Goal: Transaction & Acquisition: Obtain resource

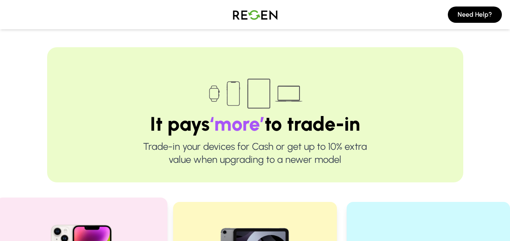
scroll to position [203, 0]
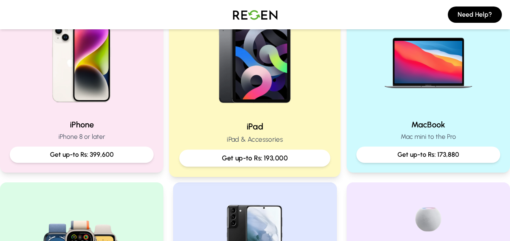
click at [251, 127] on h2 "iPad" at bounding box center [254, 126] width 151 height 12
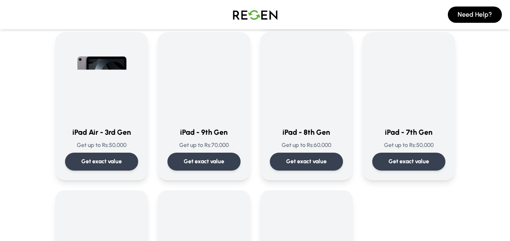
scroll to position [406, 0]
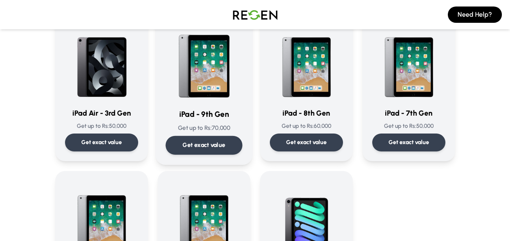
click at [221, 139] on div "Get exact value" at bounding box center [203, 145] width 77 height 19
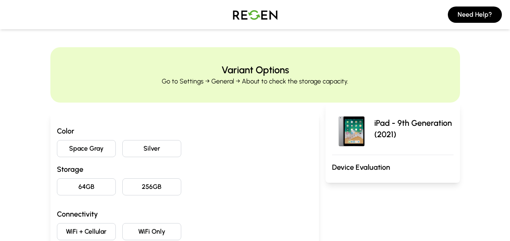
click at [107, 146] on button "Space Gray" at bounding box center [86, 148] width 59 height 17
click at [90, 191] on button "64GB" at bounding box center [86, 186] width 59 height 17
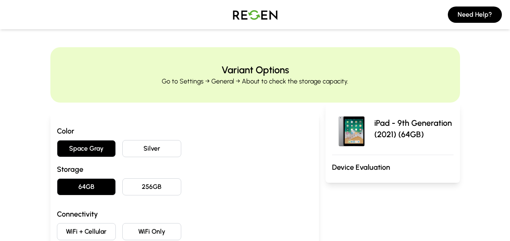
click at [146, 223] on button "WiFi Only" at bounding box center [151, 231] width 59 height 17
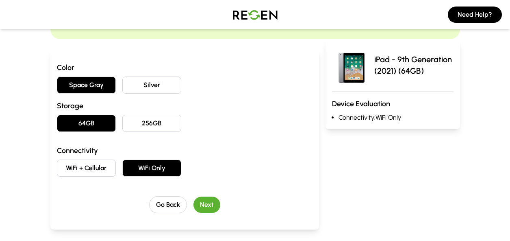
scroll to position [68, 0]
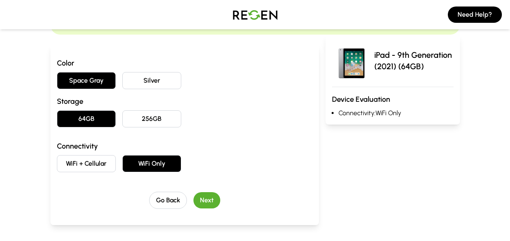
click at [198, 197] on button "Next" at bounding box center [206, 200] width 27 height 16
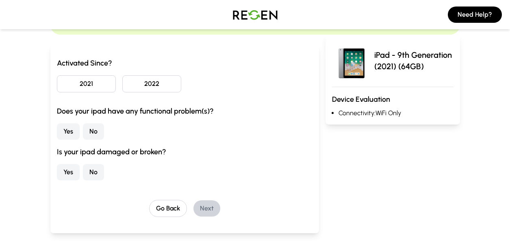
drag, startPoint x: 166, startPoint y: 80, endPoint x: 148, endPoint y: 81, distance: 18.3
click at [165, 80] on button "2022" at bounding box center [151, 83] width 59 height 17
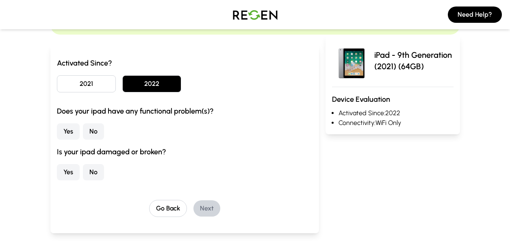
click at [87, 130] on button "No" at bounding box center [93, 131] width 21 height 16
click at [91, 173] on button "No" at bounding box center [93, 172] width 21 height 16
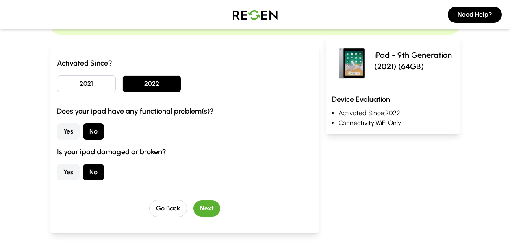
click at [210, 205] on button "Next" at bounding box center [206, 208] width 27 height 16
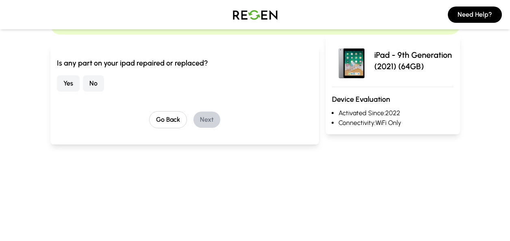
click at [95, 84] on button "No" at bounding box center [93, 83] width 21 height 16
click at [195, 116] on button "Next" at bounding box center [206, 119] width 27 height 16
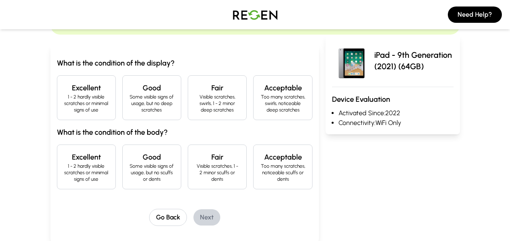
click at [196, 109] on p "Visible scratches, swirls, 1 - 2 minor deep scratches" at bounding box center [217, 103] width 45 height 20
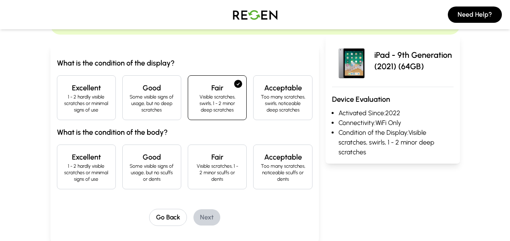
click at [279, 175] on p "Too many scratches, noticeable scuffs or dents" at bounding box center [282, 173] width 45 height 20
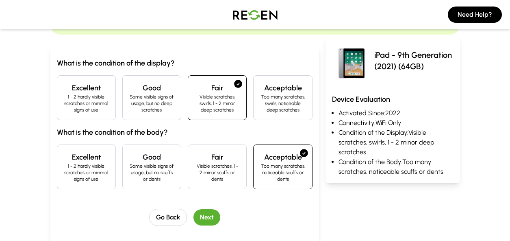
click at [210, 215] on button "Next" at bounding box center [206, 217] width 27 height 16
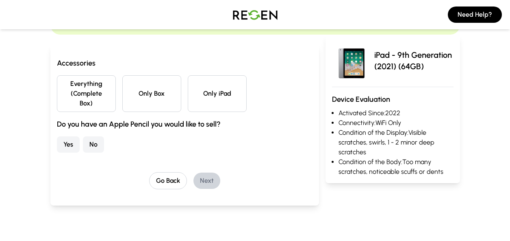
click at [98, 100] on button "Everything (Complete Box)" at bounding box center [86, 93] width 59 height 37
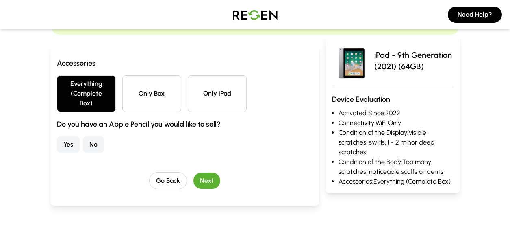
click at [95, 148] on button "No" at bounding box center [93, 144] width 21 height 16
click at [192, 175] on div "Go Back Next" at bounding box center [185, 180] width 256 height 17
click at [208, 180] on button "Next" at bounding box center [206, 180] width 27 height 16
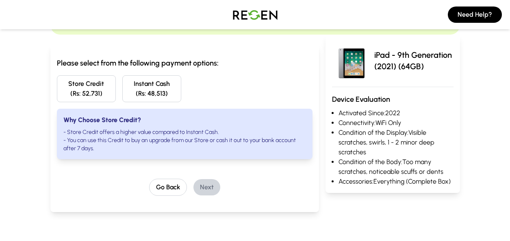
click at [111, 95] on button "Store Credit (Rs: 52,731)" at bounding box center [86, 88] width 59 height 27
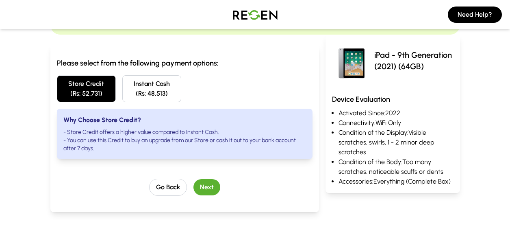
click at [146, 84] on button "Instant Cash (Rs: 48,513)" at bounding box center [151, 88] width 59 height 27
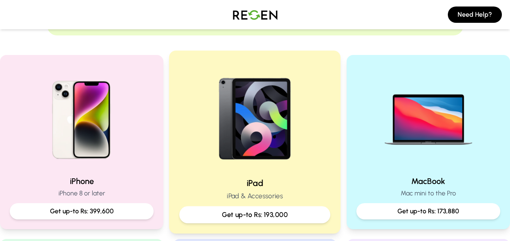
scroll to position [135, 0]
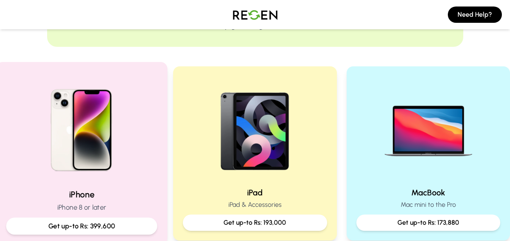
click at [121, 129] on img at bounding box center [81, 126] width 109 height 109
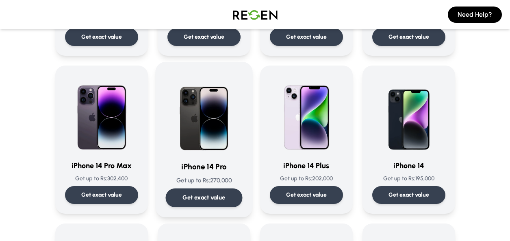
scroll to position [203, 0]
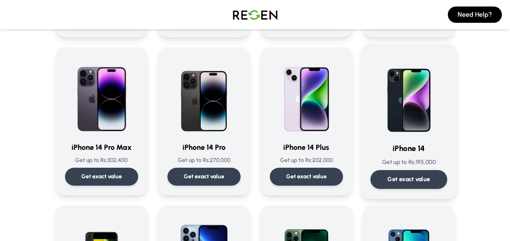
click at [417, 174] on div "Get exact value" at bounding box center [408, 179] width 77 height 19
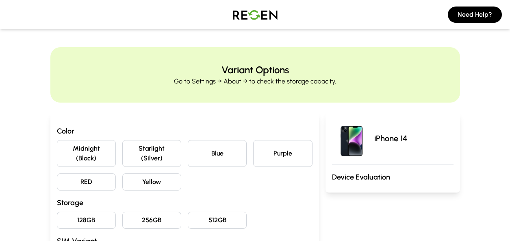
click at [151, 148] on button "Starlight (Silver)" at bounding box center [151, 153] width 59 height 27
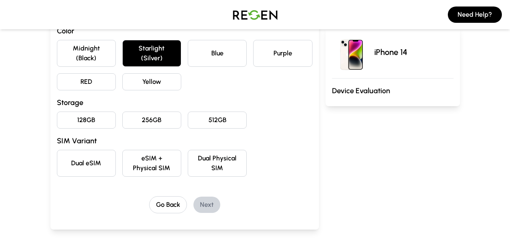
scroll to position [135, 0]
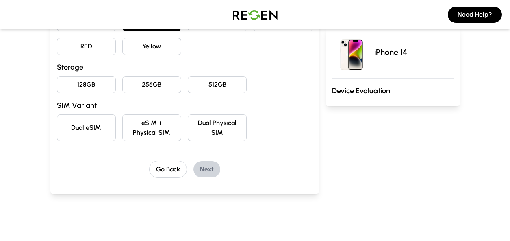
click at [97, 85] on button "128GB" at bounding box center [86, 84] width 59 height 17
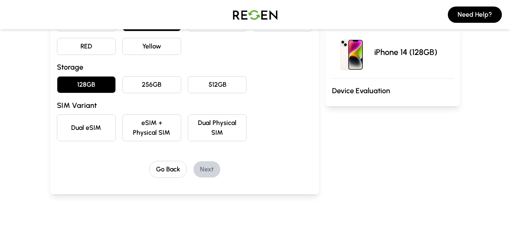
click at [145, 130] on button "eSIM + Physical SIM" at bounding box center [151, 127] width 59 height 27
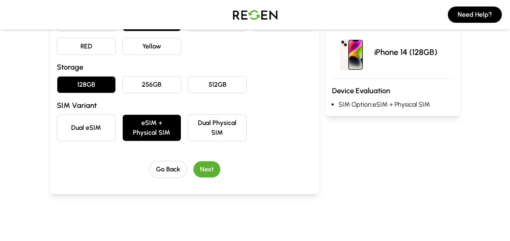
click at [202, 165] on button "Next" at bounding box center [206, 169] width 27 height 16
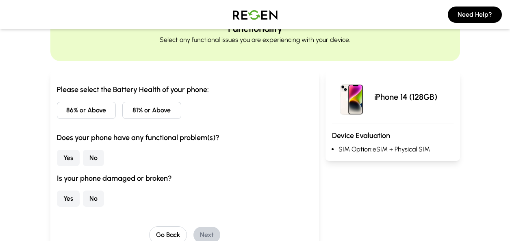
scroll to position [39, 0]
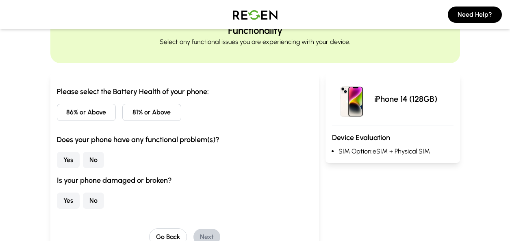
click at [107, 111] on button "86% or Above" at bounding box center [86, 112] width 59 height 17
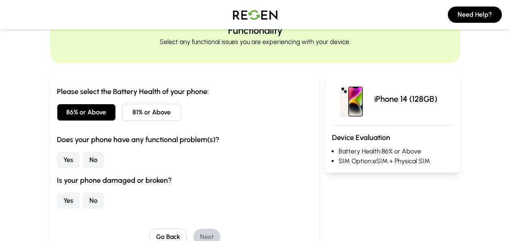
click at [87, 158] on button "No" at bounding box center [93, 160] width 21 height 16
click at [102, 199] on button "No" at bounding box center [93, 200] width 21 height 16
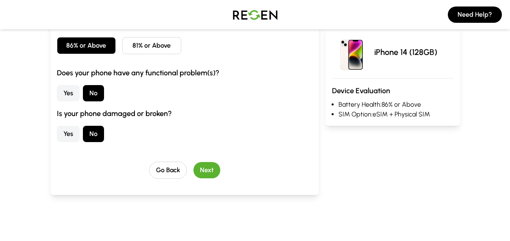
scroll to position [107, 0]
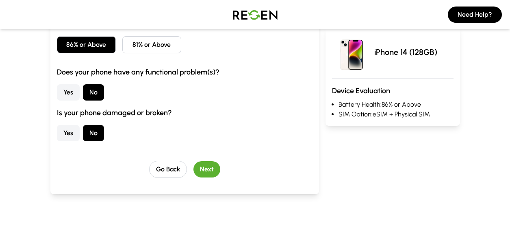
click at [203, 177] on div "Go Back Next" at bounding box center [185, 169] width 256 height 17
click at [201, 170] on button "Next" at bounding box center [206, 169] width 27 height 16
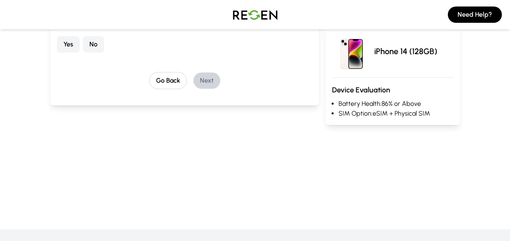
scroll to position [39, 0]
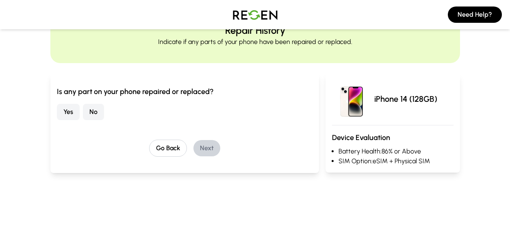
click at [98, 110] on button "No" at bounding box center [93, 112] width 21 height 16
click at [208, 148] on button "Next" at bounding box center [206, 148] width 27 height 16
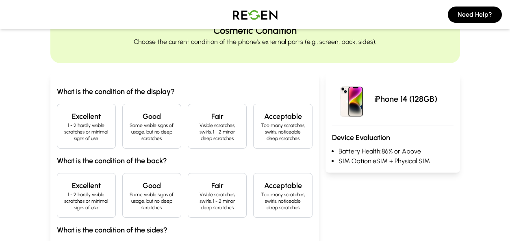
click at [85, 138] on p "1 - 2 hardly visible scratches or minimal signs of use" at bounding box center [86, 132] width 45 height 20
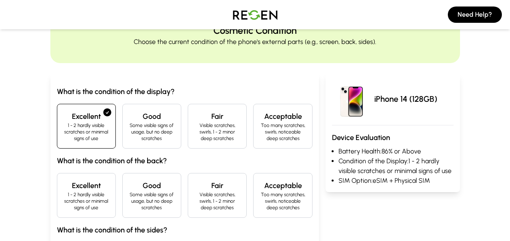
click at [92, 189] on h4 "Excellent" at bounding box center [86, 185] width 45 height 11
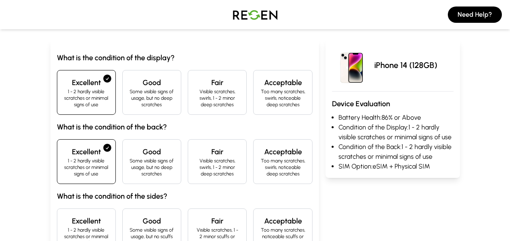
scroll to position [107, 0]
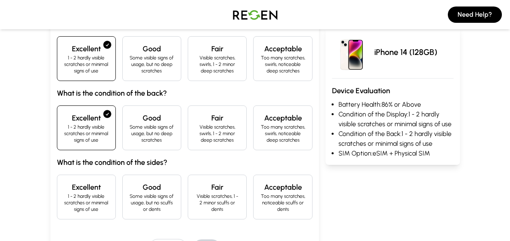
click at [89, 195] on p "1 - 2 hardly visible scratches or minimal signs of use" at bounding box center [86, 203] width 45 height 20
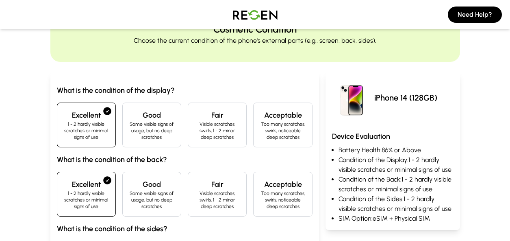
scroll to position [39, 0]
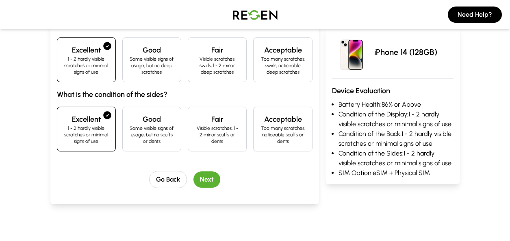
click at [207, 180] on button "Next" at bounding box center [206, 179] width 27 height 16
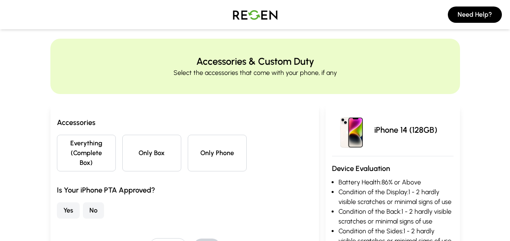
scroll to position [8, 0]
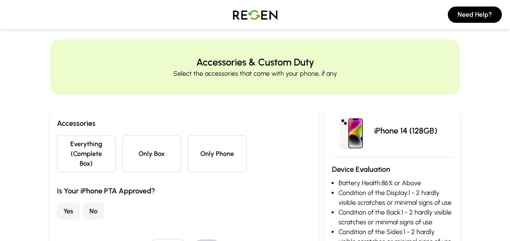
click at [100, 150] on button "Everything (Complete Box)" at bounding box center [86, 153] width 59 height 37
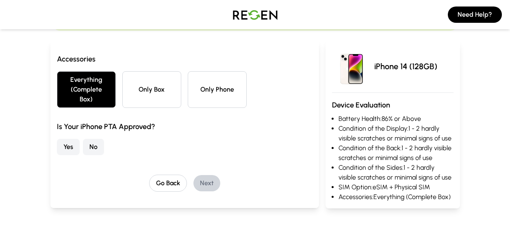
scroll to position [76, 0]
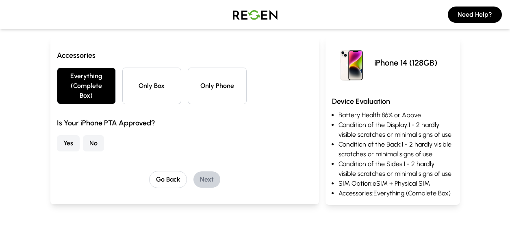
click at [72, 140] on button "Yes" at bounding box center [68, 143] width 23 height 16
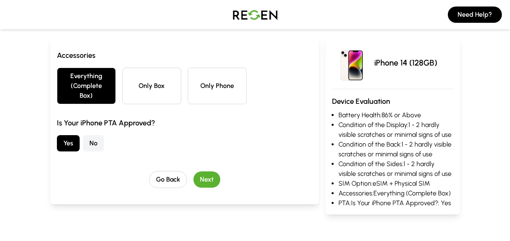
click at [206, 174] on button "Next" at bounding box center [206, 179] width 27 height 16
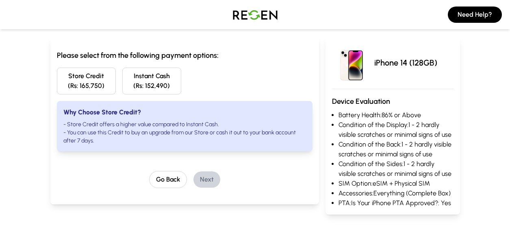
click at [133, 80] on button "Instant Cash (Rs: 152,490)" at bounding box center [151, 80] width 59 height 27
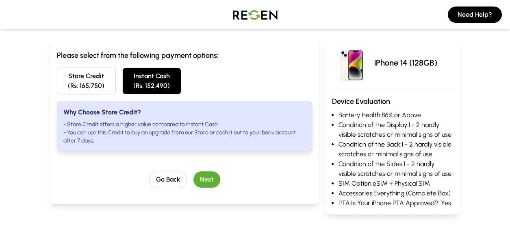
click at [86, 82] on button "Store Credit (Rs: 165,750)" at bounding box center [86, 80] width 59 height 27
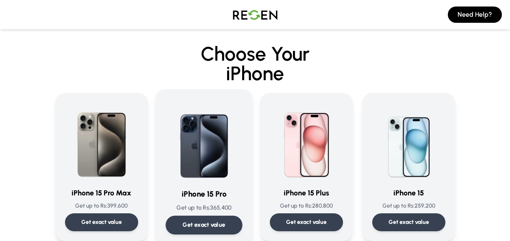
click at [171, 143] on img at bounding box center [203, 140] width 77 height 82
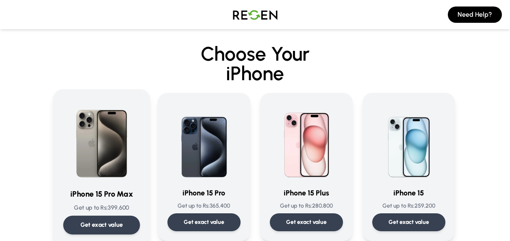
click at [91, 161] on img at bounding box center [101, 140] width 77 height 82
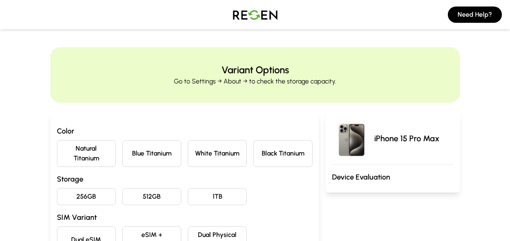
click at [166, 153] on button "Blue Titanium" at bounding box center [151, 153] width 59 height 27
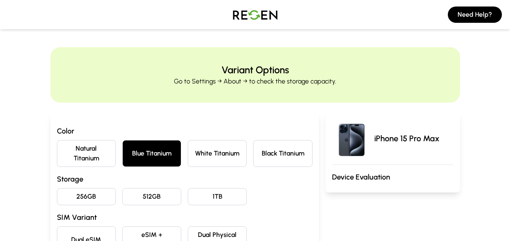
click at [110, 199] on button "256GB" at bounding box center [86, 196] width 59 height 17
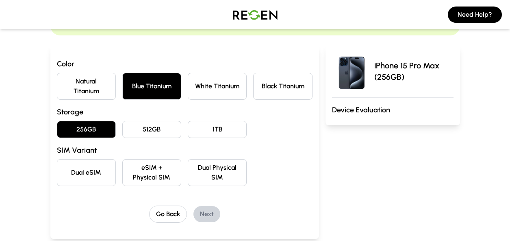
scroll to position [68, 0]
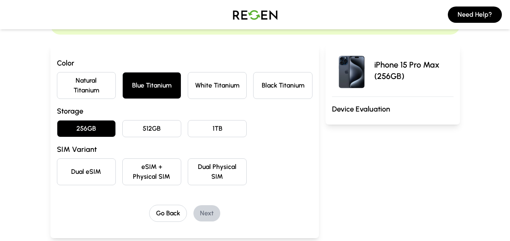
click at [171, 171] on button "eSIM + Physical SIM" at bounding box center [151, 171] width 59 height 27
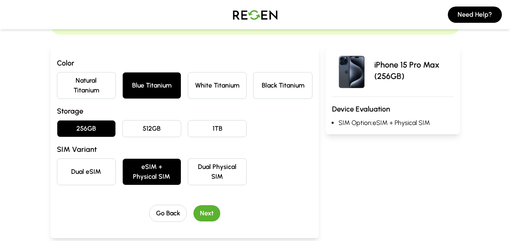
click at [207, 211] on button "Next" at bounding box center [206, 213] width 27 height 16
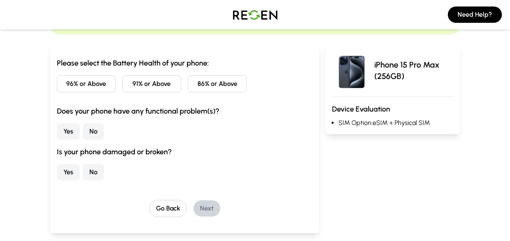
click at [235, 81] on button "86% or Above" at bounding box center [217, 83] width 59 height 17
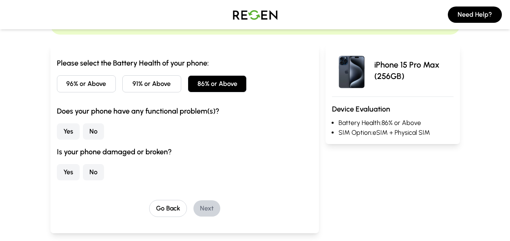
click at [113, 137] on div "Yes No" at bounding box center [185, 131] width 256 height 16
click at [104, 137] on div "Yes No" at bounding box center [185, 131] width 256 height 16
click at [98, 132] on button "No" at bounding box center [93, 131] width 21 height 16
click at [88, 165] on button "No" at bounding box center [93, 172] width 21 height 16
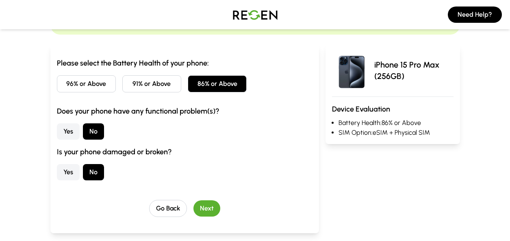
click at [210, 202] on button "Next" at bounding box center [206, 208] width 27 height 16
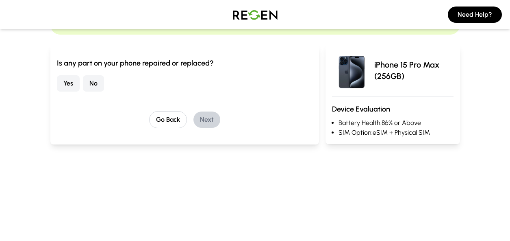
click at [67, 90] on button "Yes" at bounding box center [68, 83] width 23 height 16
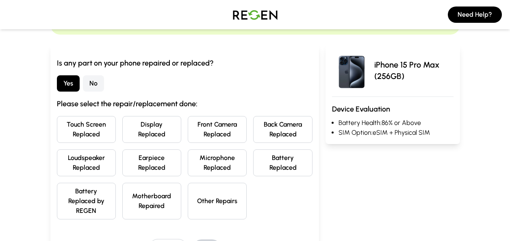
click at [91, 89] on button "No" at bounding box center [93, 83] width 21 height 16
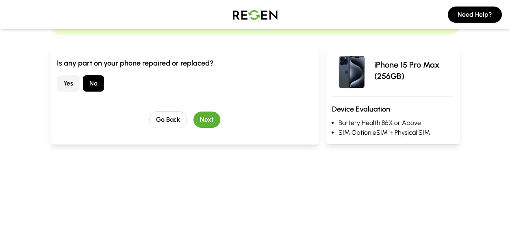
click at [213, 117] on button "Next" at bounding box center [206, 119] width 27 height 16
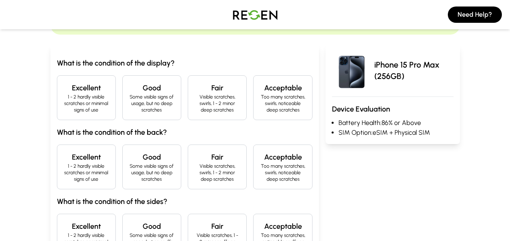
click at [82, 105] on p "1 - 2 hardly visible scratches or minimal signs of use" at bounding box center [86, 103] width 45 height 20
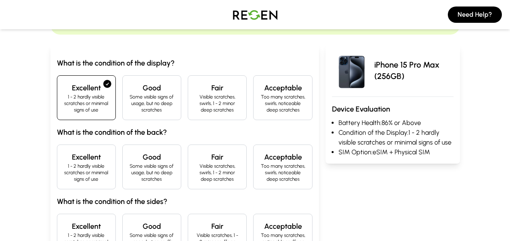
click at [91, 142] on div "What is the condition of the display? Excellent 1 - 2 hardly visible scratches …" at bounding box center [185, 157] width 256 height 201
click at [106, 163] on p "1 - 2 hardly visible scratches or minimal signs of use" at bounding box center [86, 173] width 45 height 20
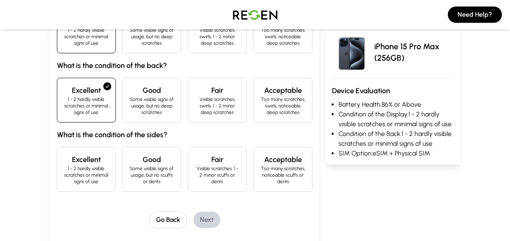
scroll to position [135, 0]
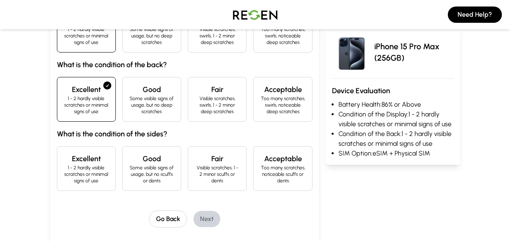
click at [89, 160] on h4 "Excellent" at bounding box center [86, 158] width 45 height 11
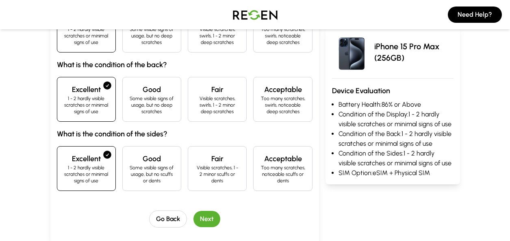
click at [146, 181] on p "Some visible signs of usage, but no scuffs or dents" at bounding box center [151, 174] width 45 height 20
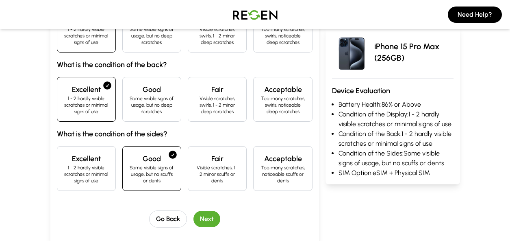
click at [195, 217] on button "Next" at bounding box center [206, 218] width 27 height 16
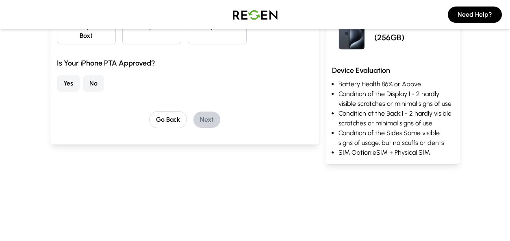
scroll to position [36, 0]
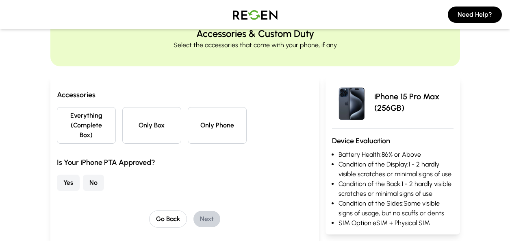
click at [80, 136] on button "Everything (Complete Box)" at bounding box center [86, 125] width 59 height 37
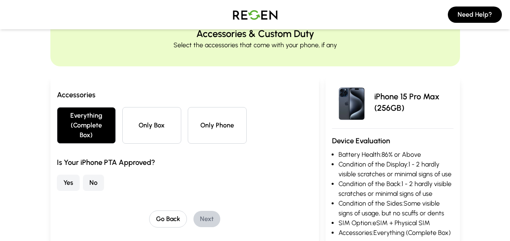
click at [71, 175] on button "Yes" at bounding box center [68, 182] width 23 height 16
click at [201, 213] on button "Next" at bounding box center [206, 218] width 27 height 16
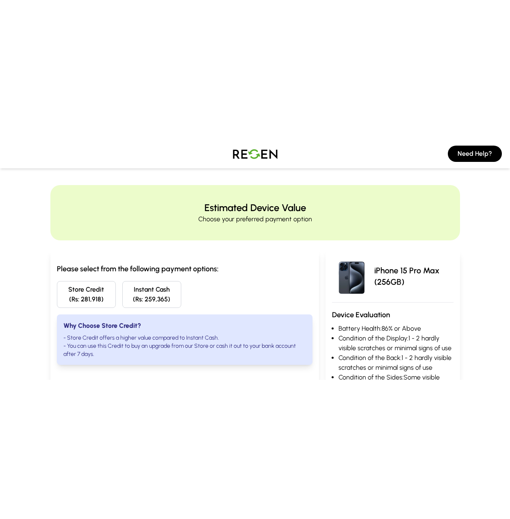
scroll to position [0, 0]
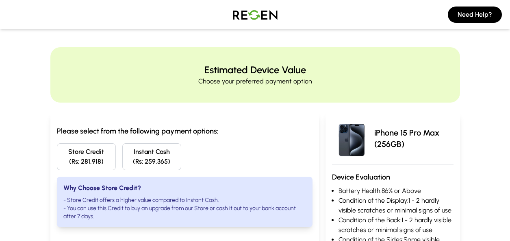
drag, startPoint x: 248, startPoint y: 14, endPoint x: 187, endPoint y: 40, distance: 66.1
click at [180, 40] on main "Estimated Device Value Choose your preferred payment option Please select from …" at bounding box center [255, 173] width 510 height 330
